Goal: Task Accomplishment & Management: Use online tool/utility

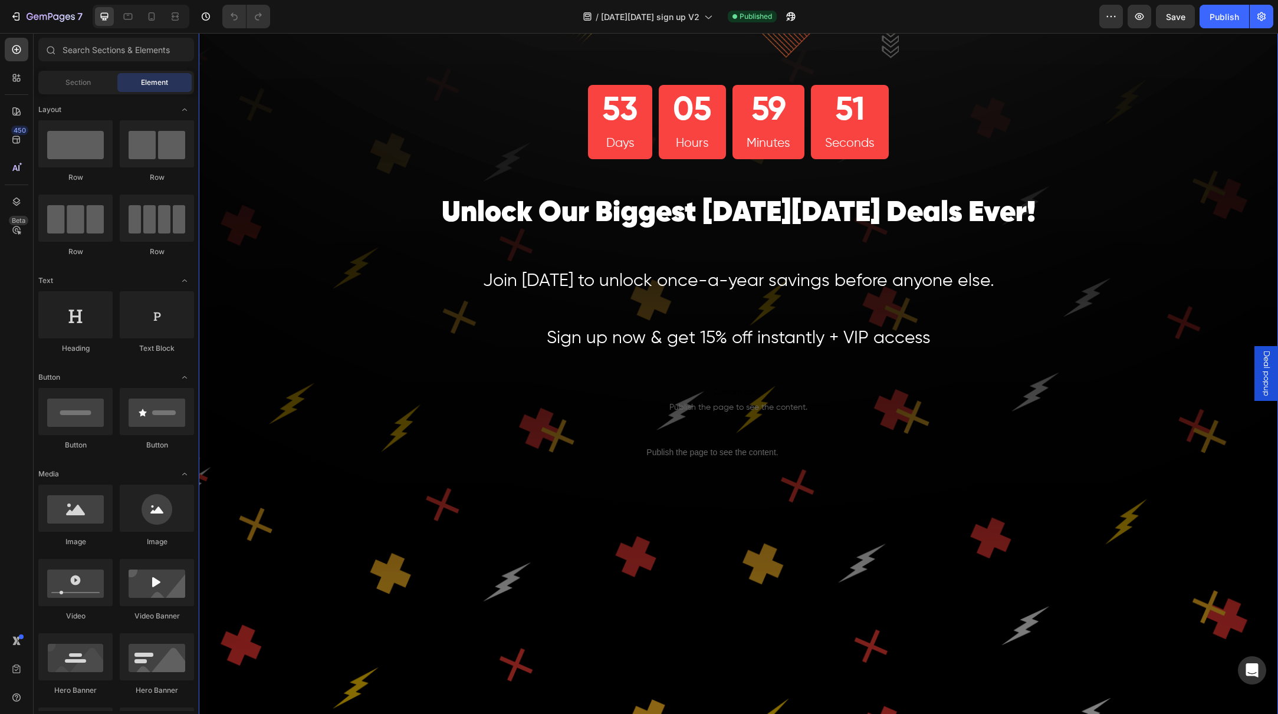
scroll to position [63, 0]
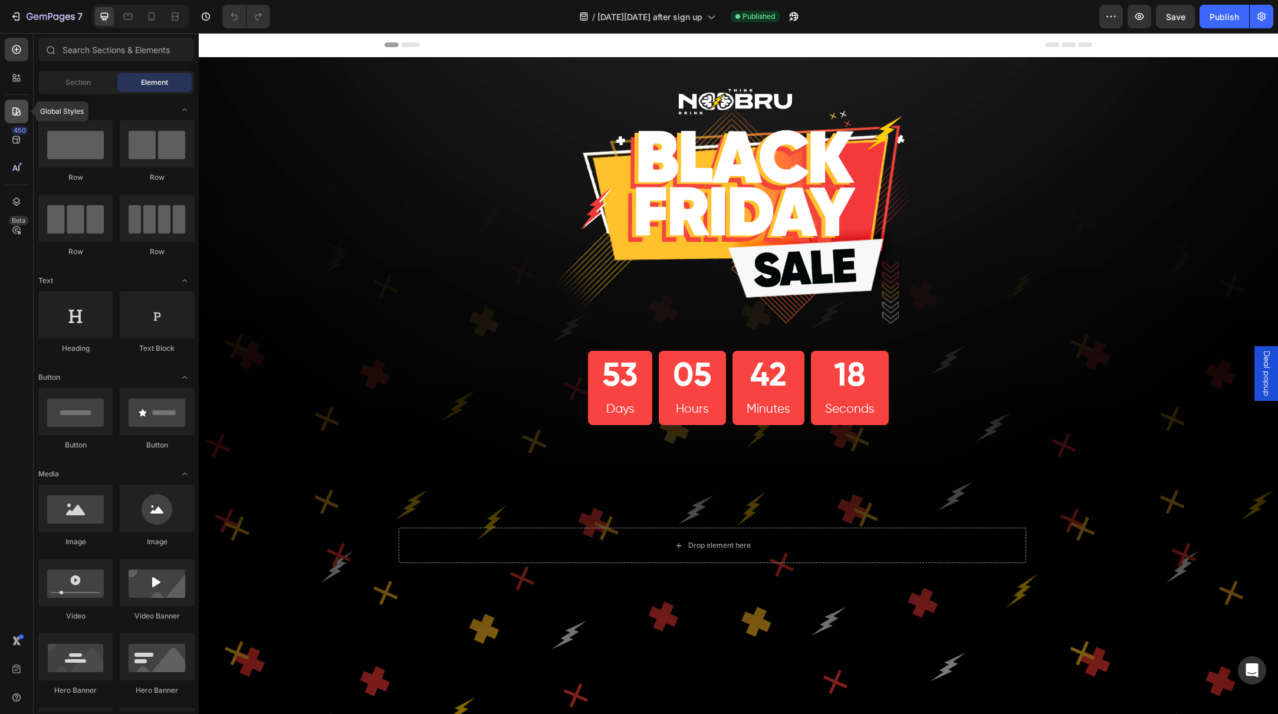
click at [18, 109] on icon at bounding box center [17, 112] width 12 height 12
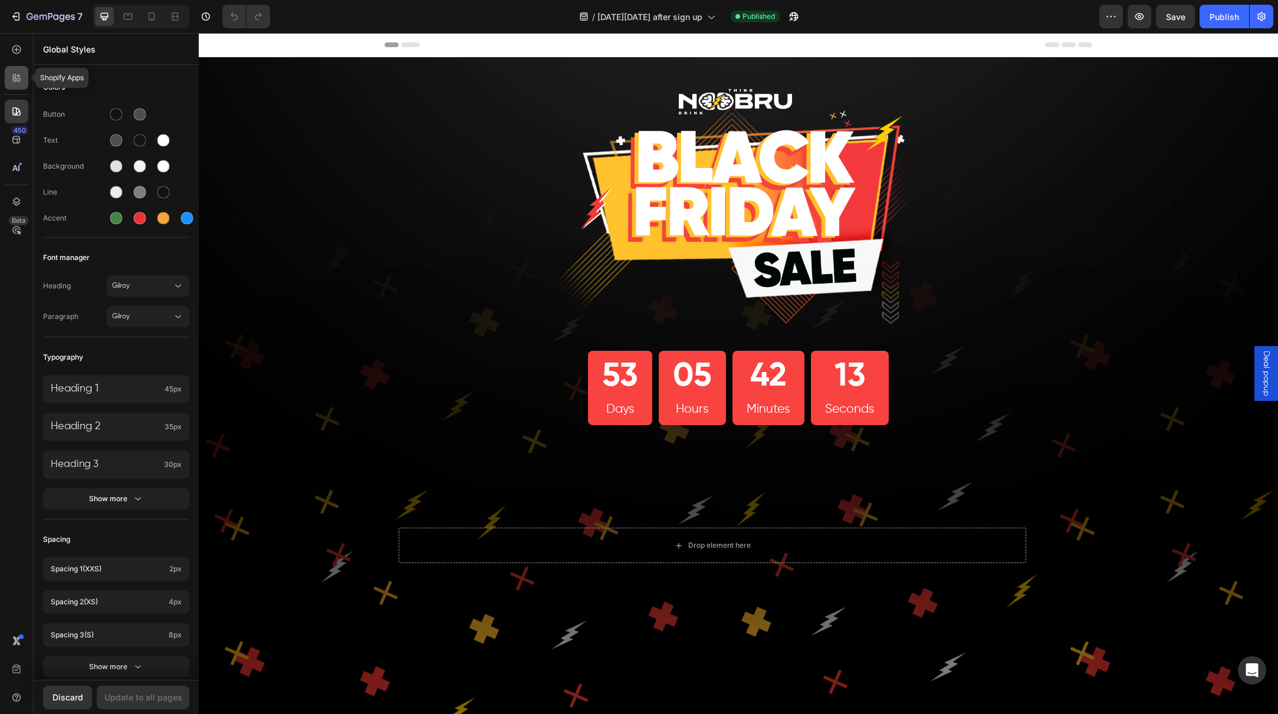
click at [15, 83] on icon at bounding box center [17, 78] width 12 height 12
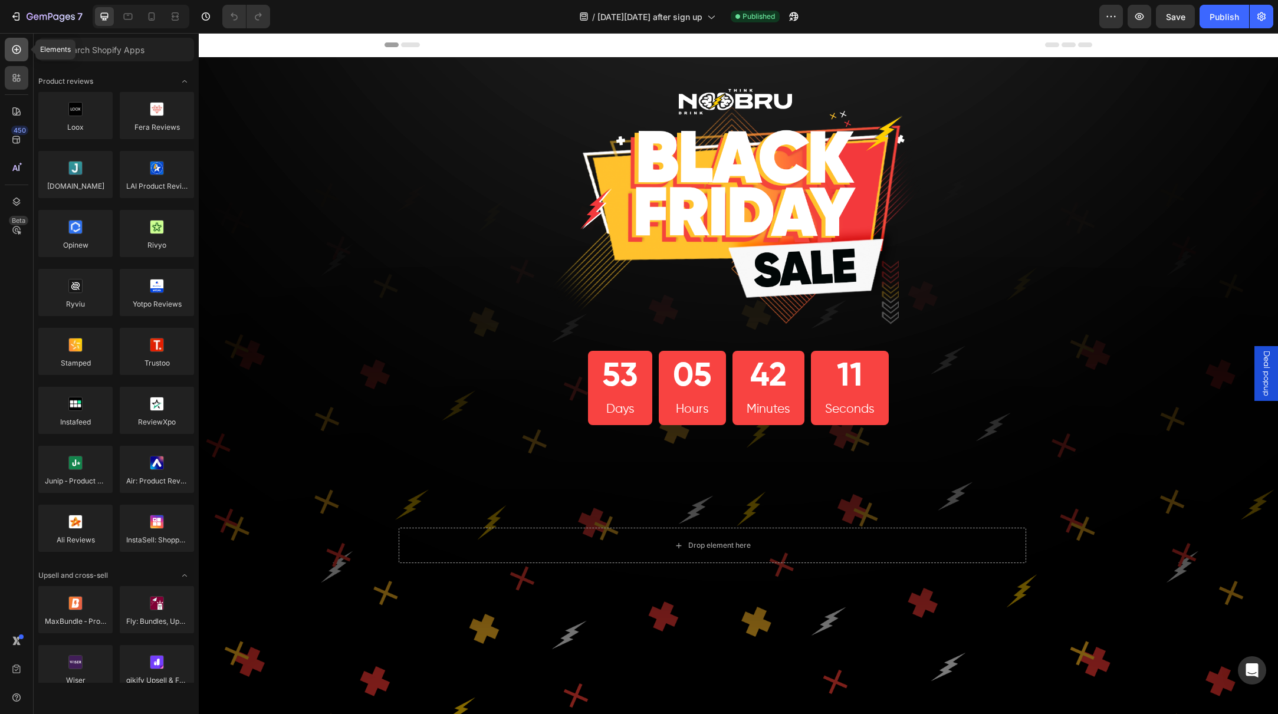
click at [25, 54] on div at bounding box center [17, 50] width 24 height 24
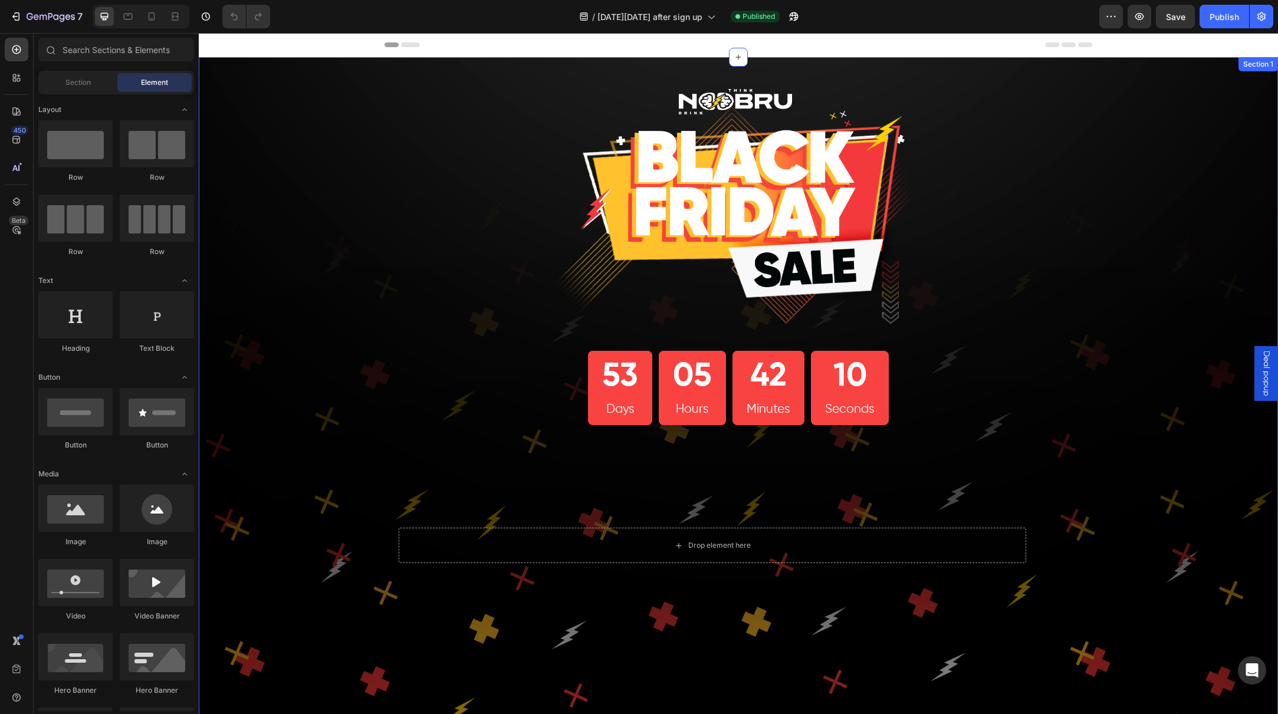
click at [360, 261] on div "Image 53 Days 05 Hours 42 Minutes 10 Seconds Countdown Timer Row Heading Row Te…" at bounding box center [738, 410] width 1079 height 706
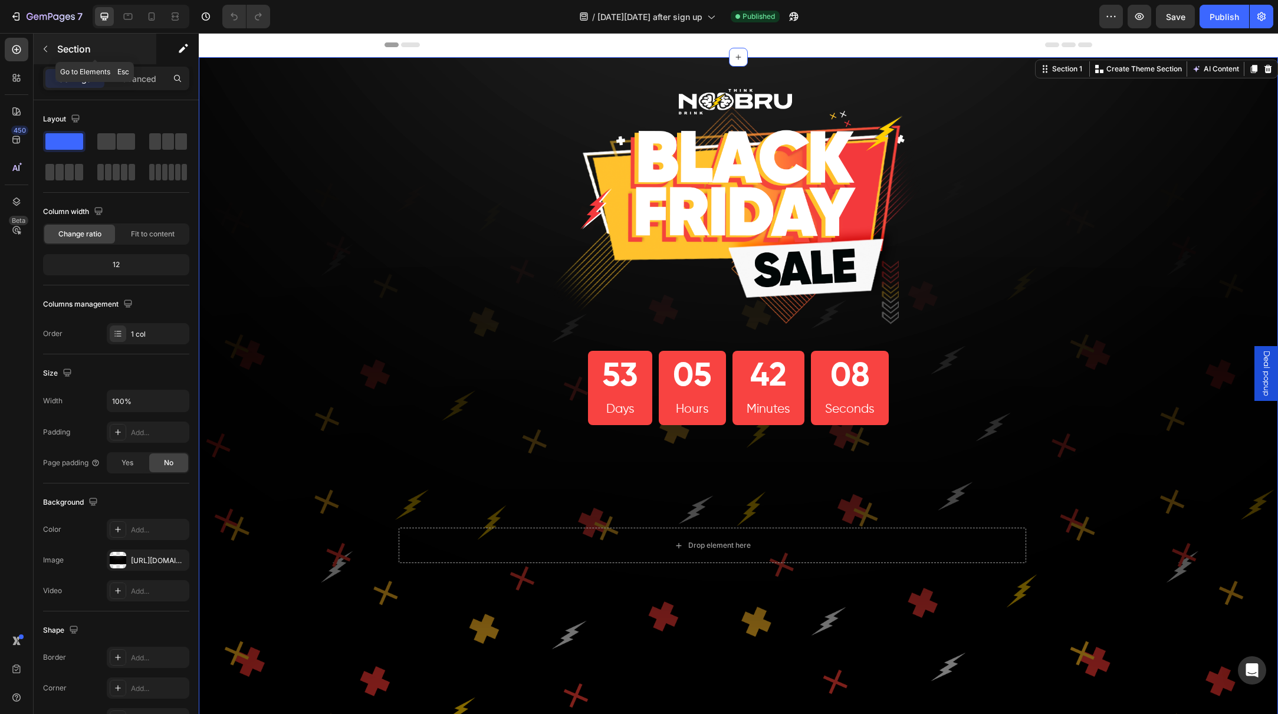
click at [48, 48] on icon "button" at bounding box center [45, 48] width 9 height 9
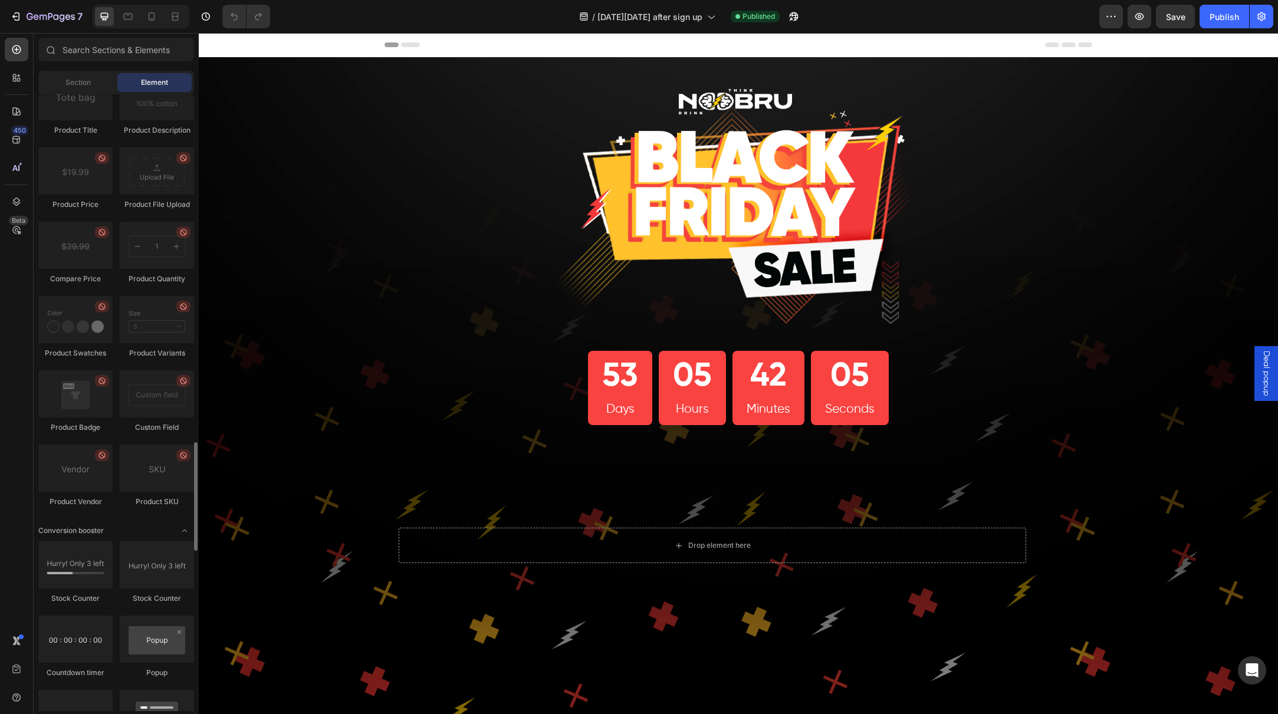
scroll to position [2231, 0]
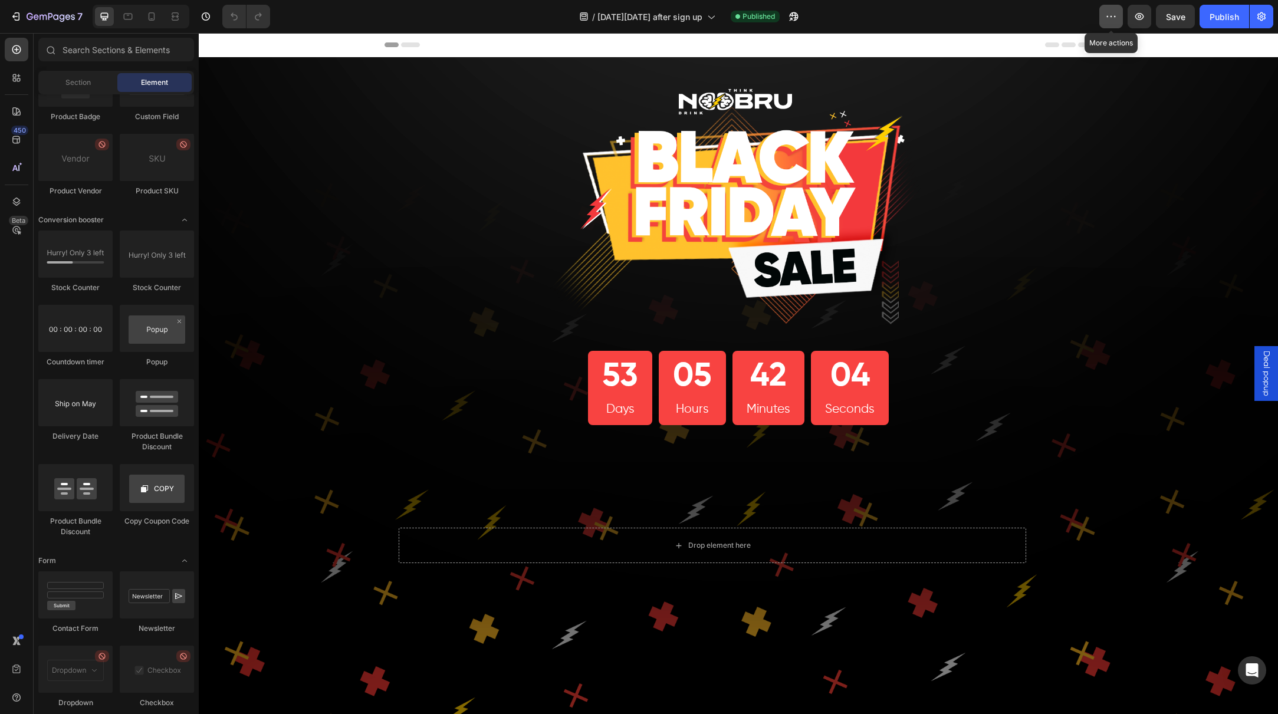
click at [1106, 18] on icon "button" at bounding box center [1111, 17] width 12 height 12
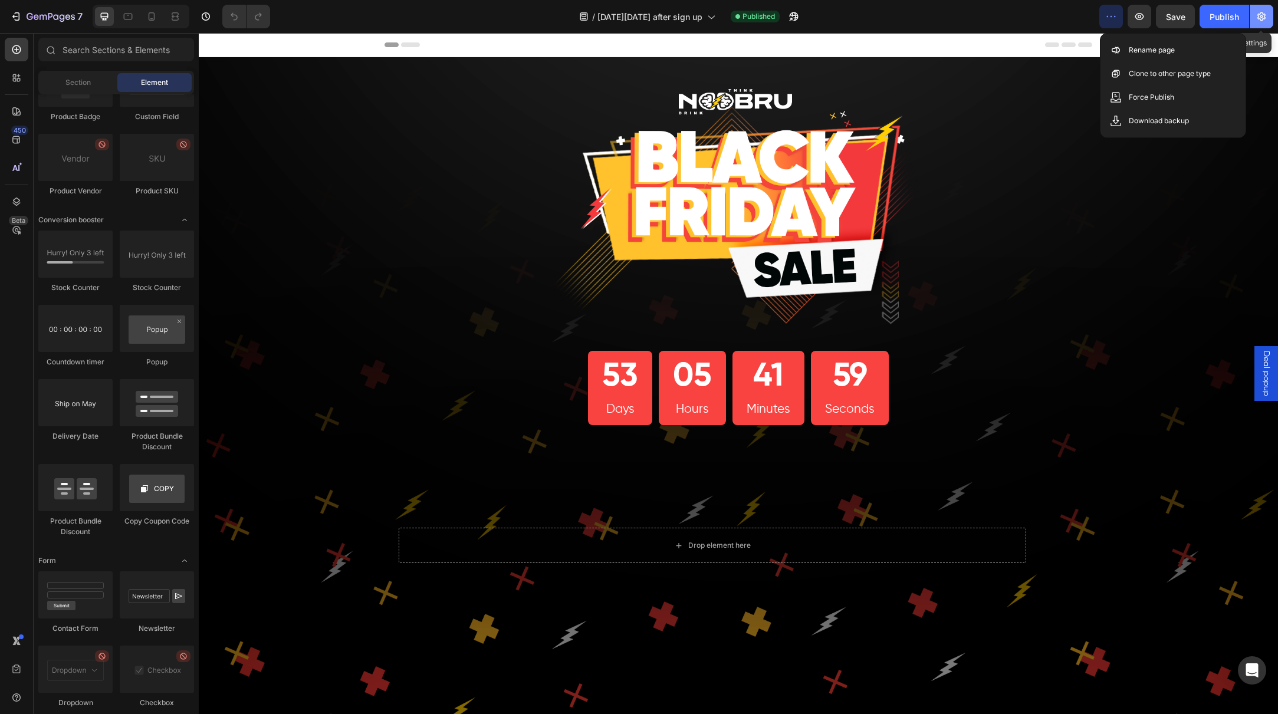
click at [1266, 15] on icon "button" at bounding box center [1262, 17] width 12 height 12
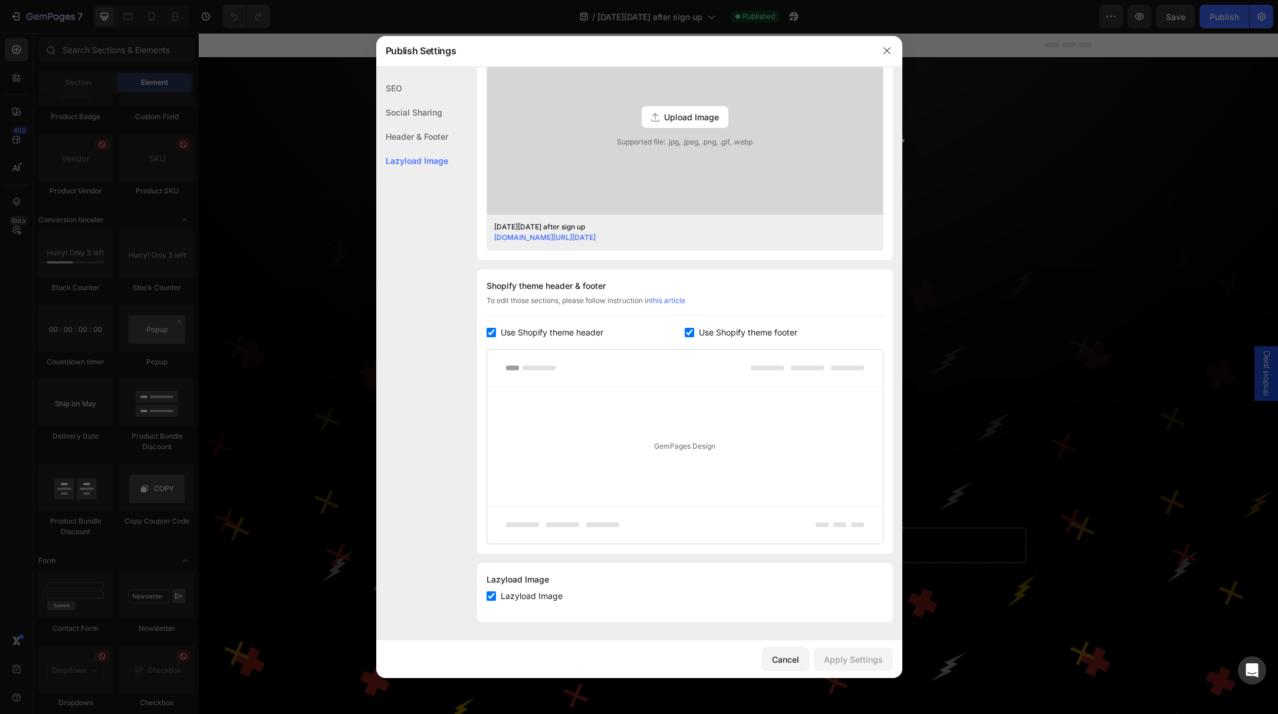
scroll to position [0, 0]
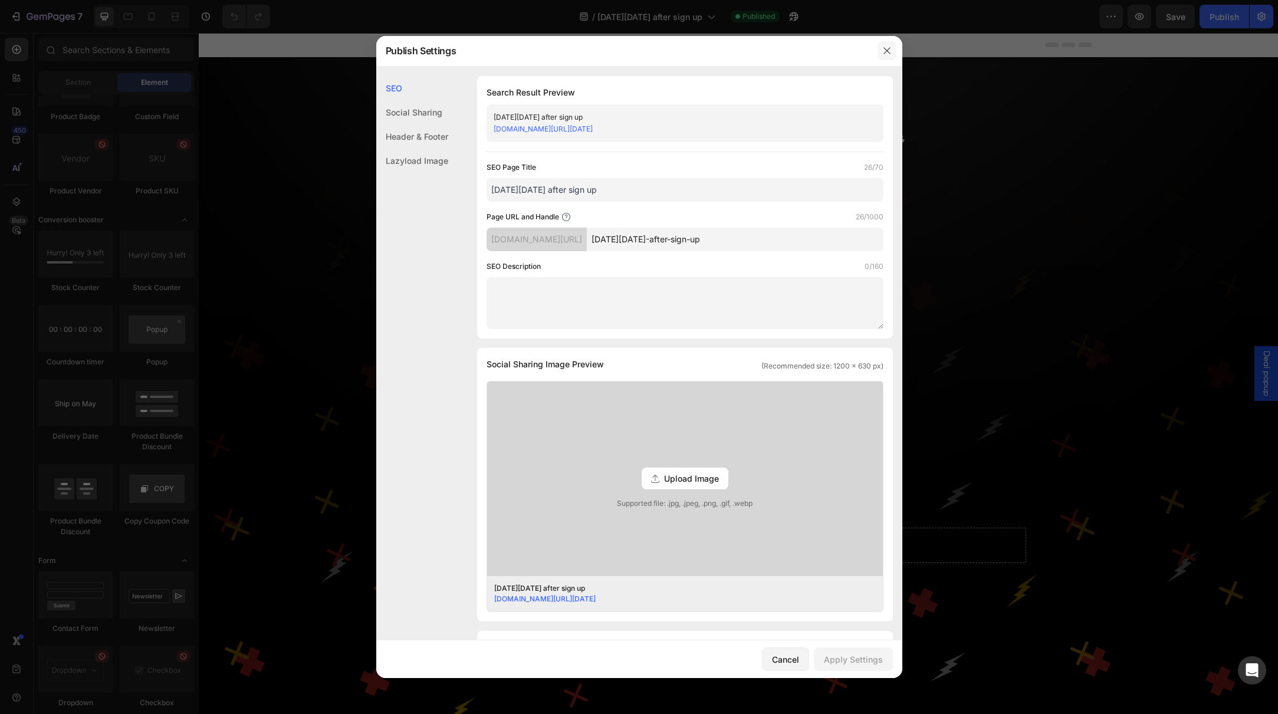
drag, startPoint x: 889, startPoint y: 49, endPoint x: 731, endPoint y: 4, distance: 164.9
click at [889, 49] on icon "button" at bounding box center [886, 50] width 9 height 9
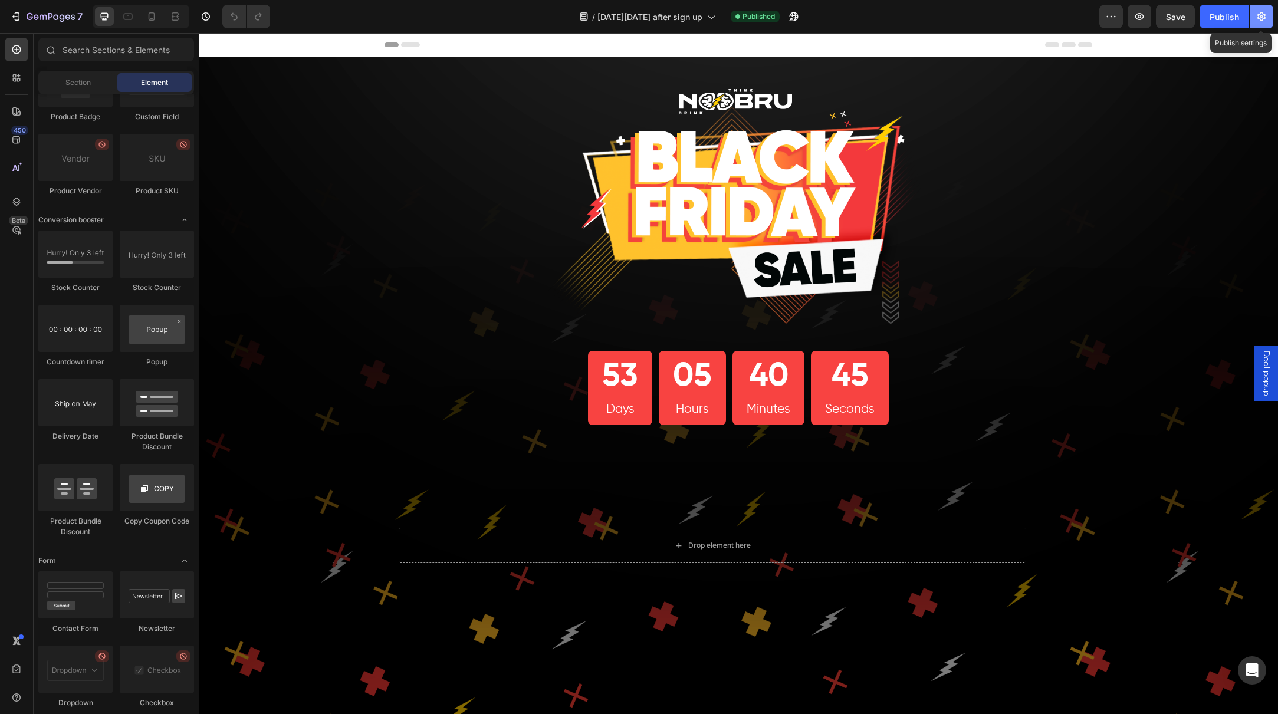
click at [1259, 17] on icon "button" at bounding box center [1261, 16] width 8 height 9
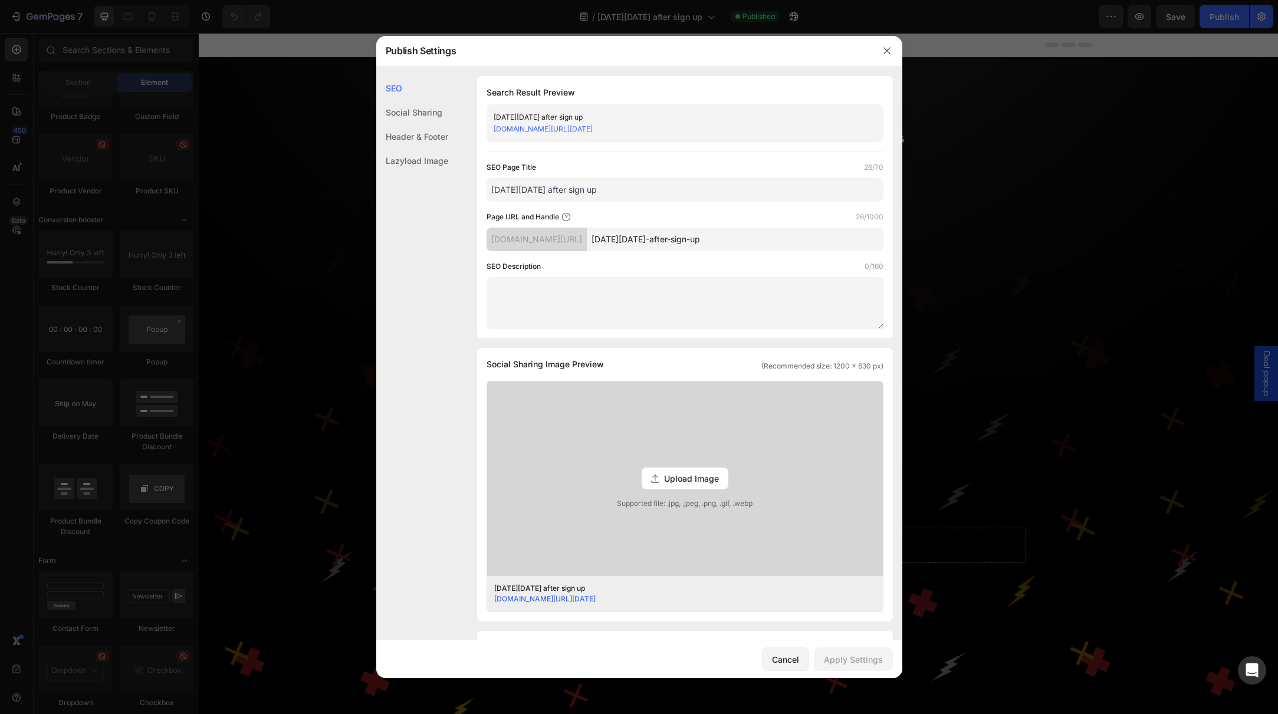
click at [413, 117] on div "Social Sharing" at bounding box center [412, 112] width 72 height 24
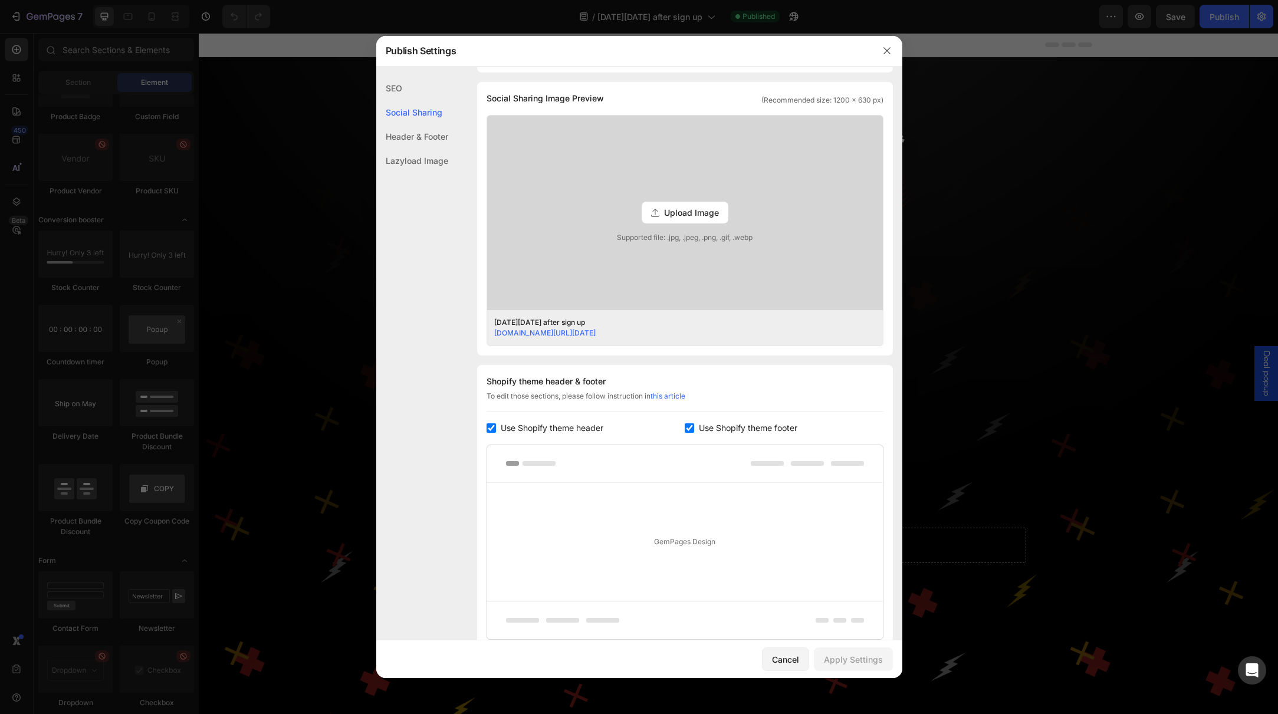
scroll to position [270, 0]
click at [413, 141] on div "Header & Footer" at bounding box center [412, 136] width 72 height 24
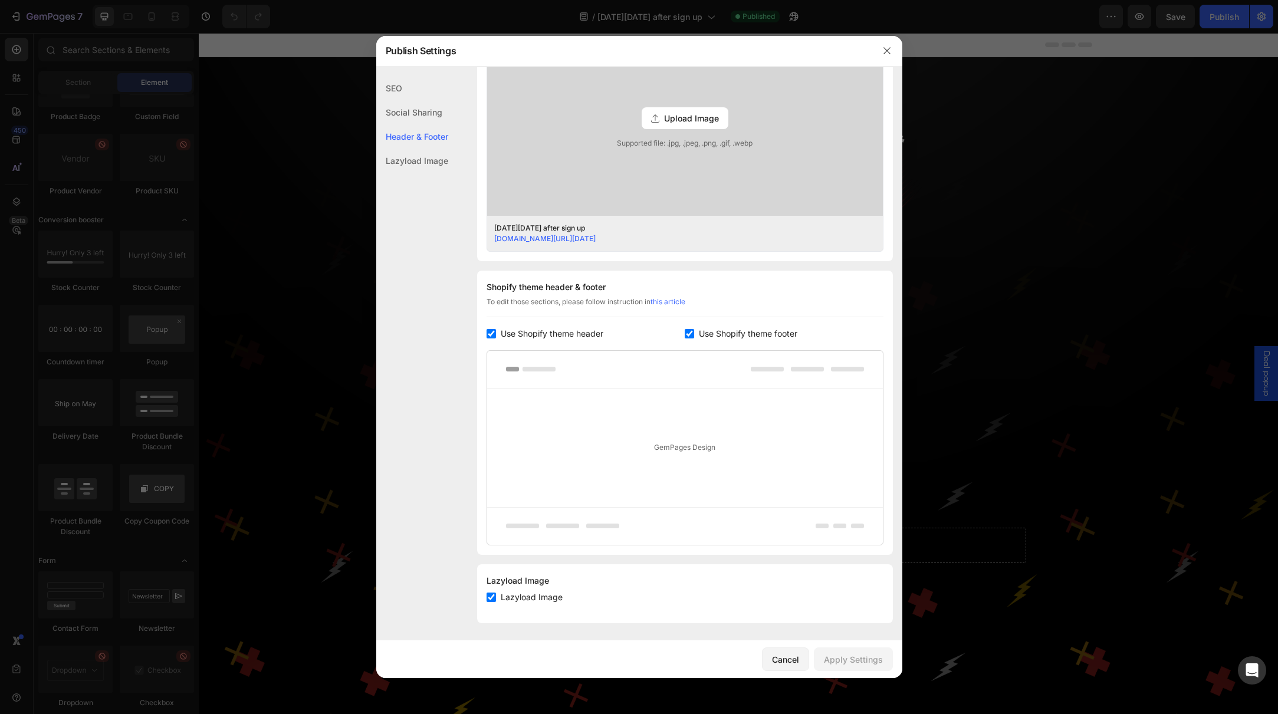
scroll to position [362, 0]
click at [414, 162] on div "Lazyload Image" at bounding box center [412, 161] width 72 height 24
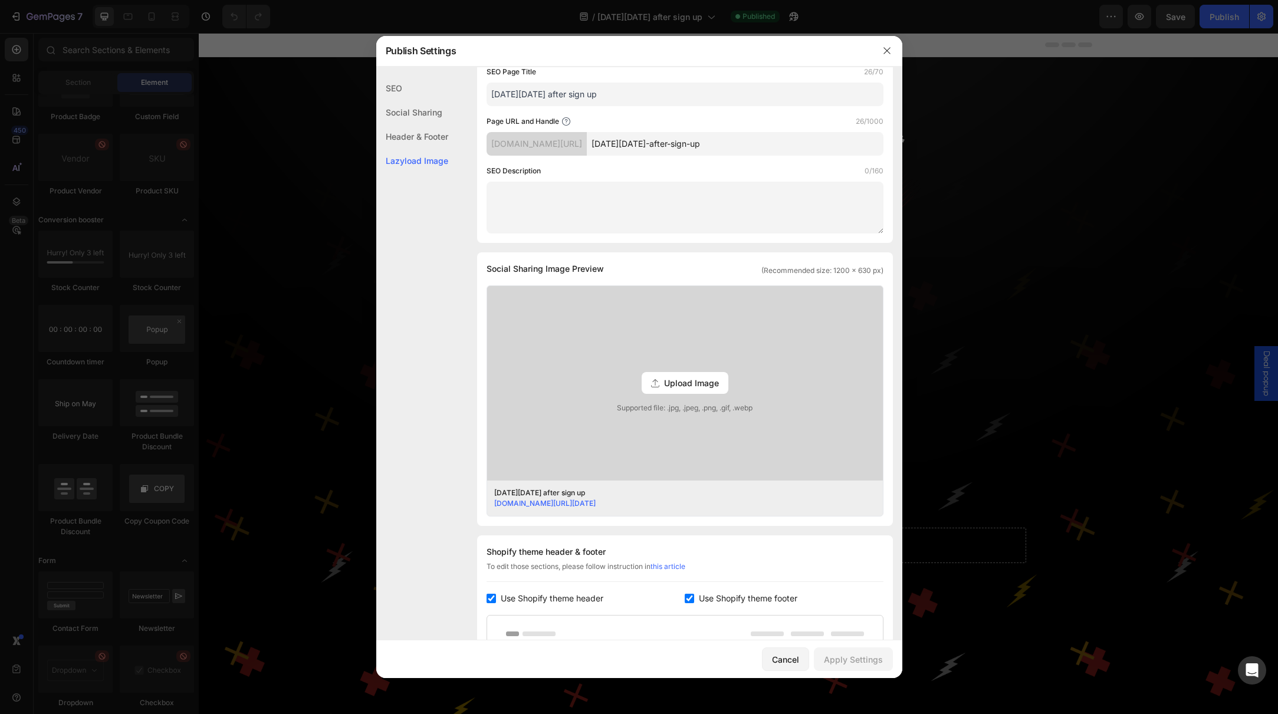
scroll to position [0, 0]
